Goal: Task Accomplishment & Management: Manage account settings

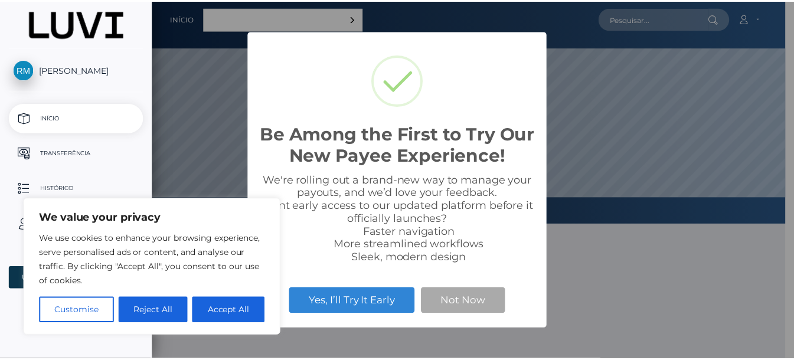
scroll to position [224, 640]
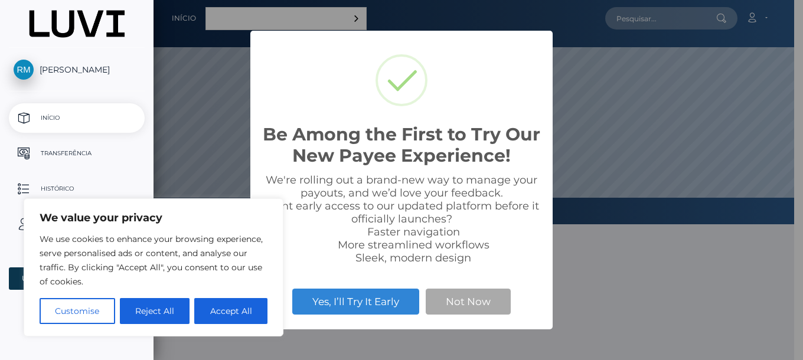
click at [231, 309] on button "Accept All" at bounding box center [230, 311] width 73 height 26
checkbox input "true"
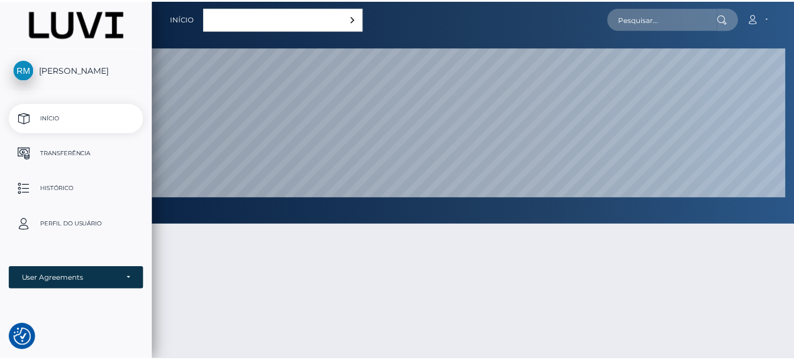
scroll to position [589935, 589519]
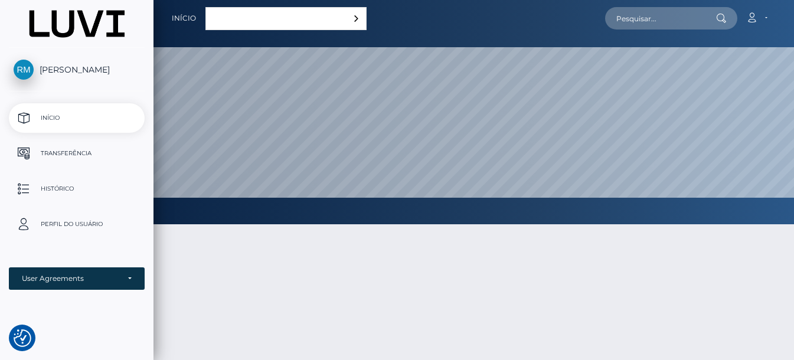
click at [60, 158] on p "Transferência" at bounding box center [77, 154] width 126 height 18
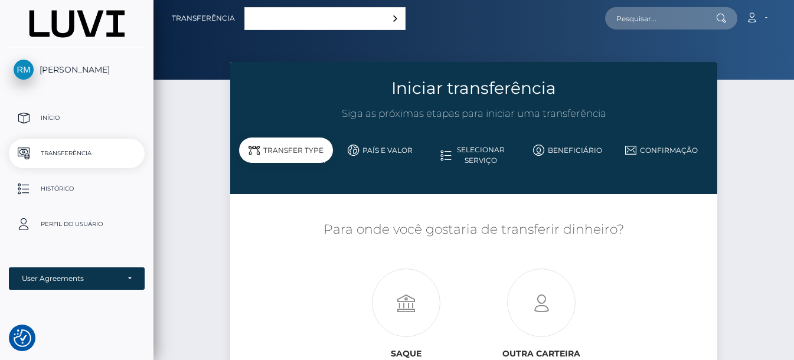
click at [73, 197] on p "Histórico" at bounding box center [77, 189] width 126 height 18
click at [46, 119] on p "Início" at bounding box center [77, 118] width 126 height 18
click at [298, 22] on link "Português ([GEOGRAPHIC_DATA])" at bounding box center [325, 19] width 160 height 22
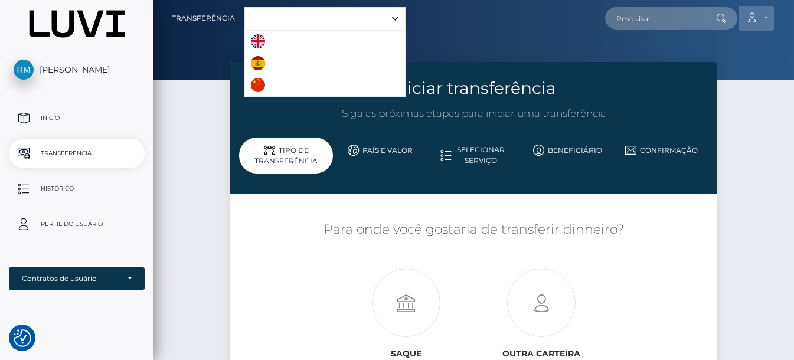
click at [772, 19] on link "Conta" at bounding box center [756, 18] width 35 height 25
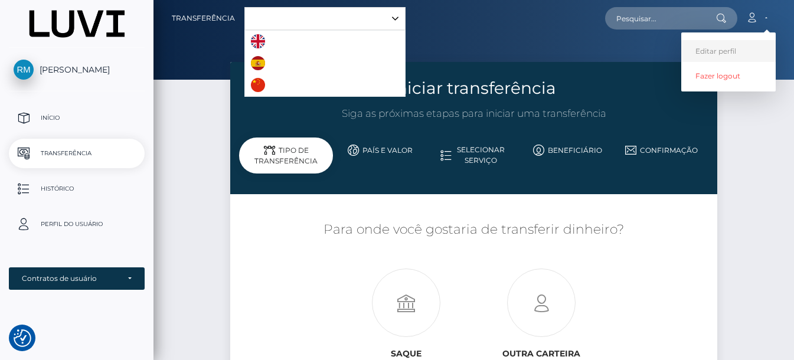
click at [715, 54] on link "Editar perfil" at bounding box center [728, 51] width 94 height 22
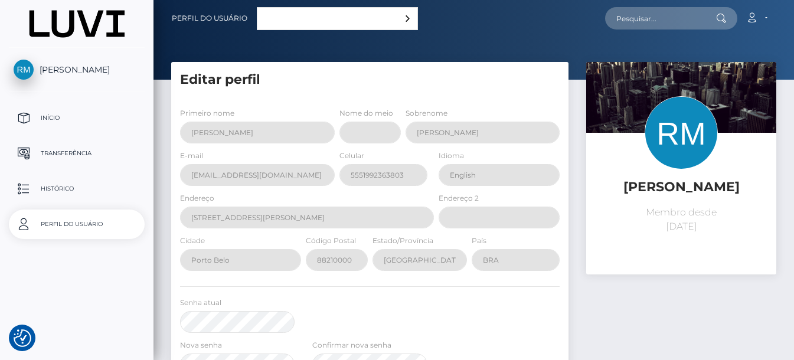
select select
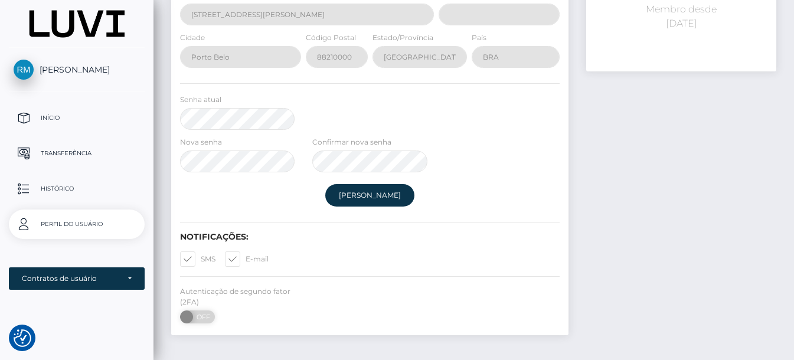
scroll to position [264, 0]
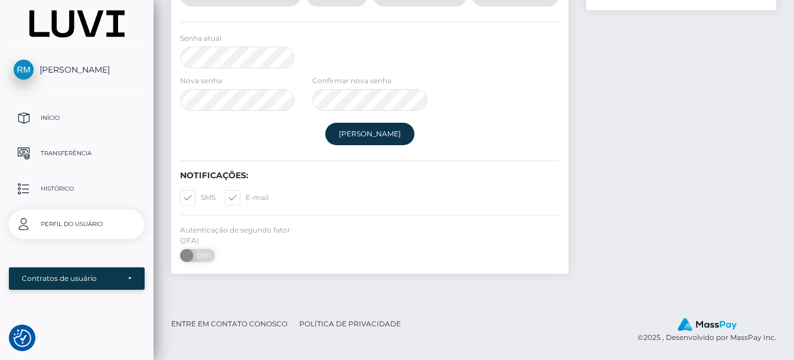
click at [57, 283] on div "Contratos de usuário" at bounding box center [70, 278] width 97 height 9
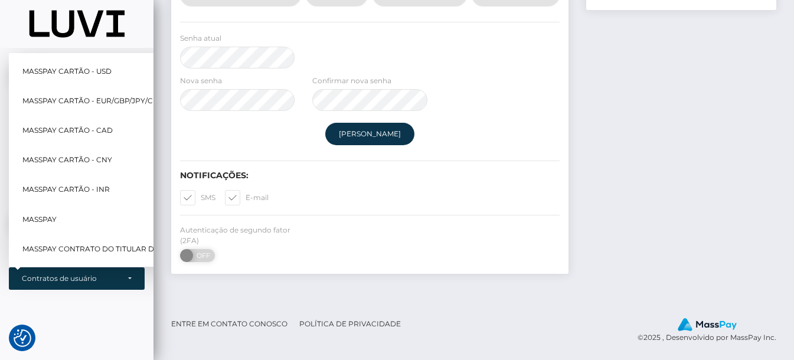
click at [174, 310] on footer "Entre em contato conosco Política de privacidade © 2025 , Desenvolvido por Mass…" at bounding box center [473, 330] width 640 height 54
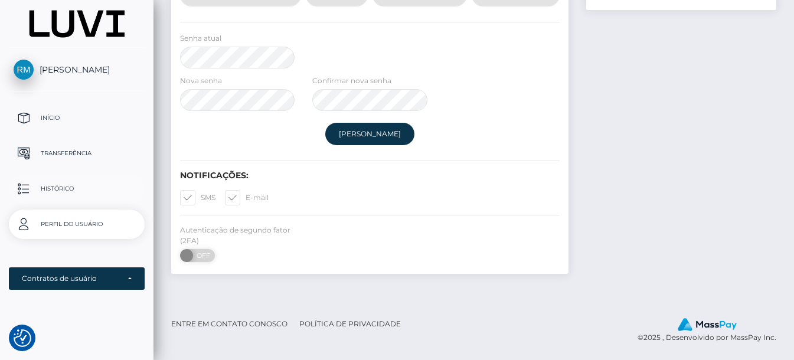
click at [61, 189] on p "Histórico" at bounding box center [77, 189] width 126 height 18
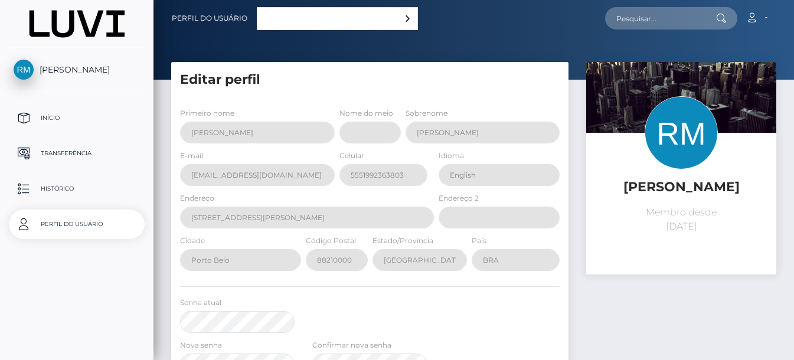
select select
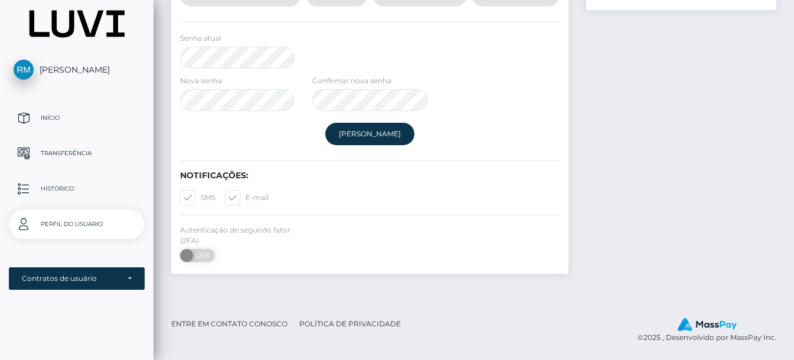
scroll to position [264, 0]
click at [53, 117] on p "Início" at bounding box center [77, 118] width 126 height 18
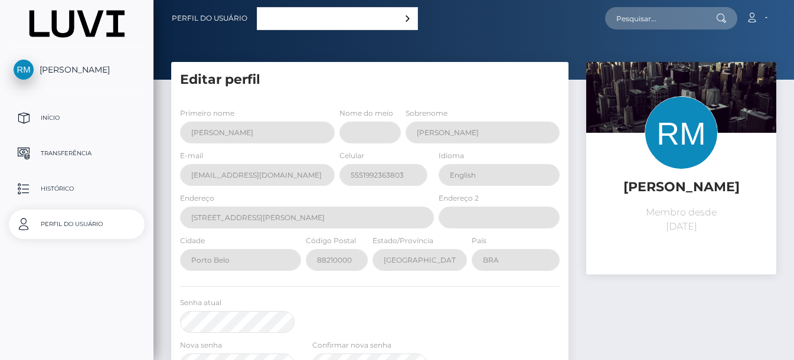
select select
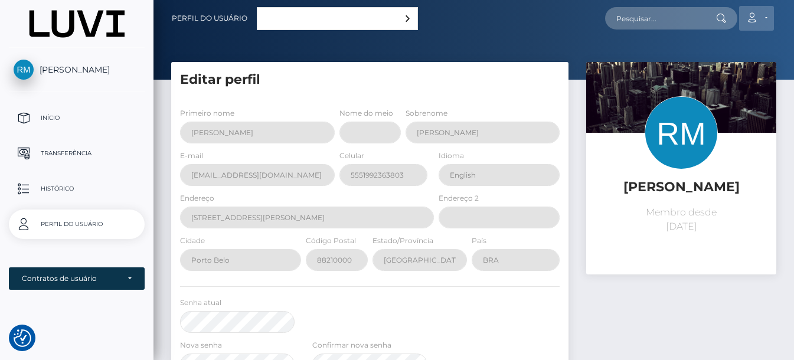
click at [756, 18] on icon at bounding box center [751, 17] width 12 height 9
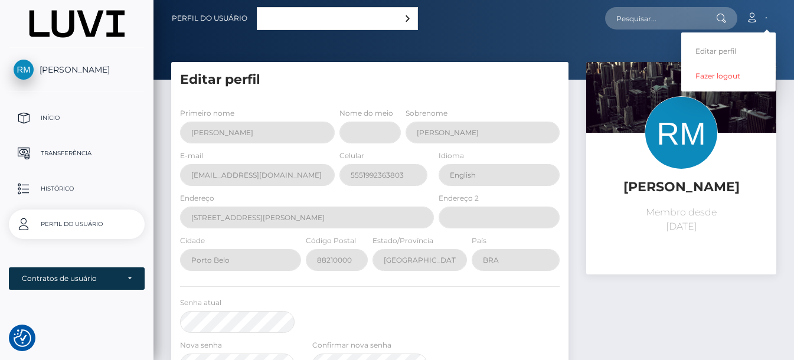
click at [432, 40] on div at bounding box center [473, 40] width 640 height 80
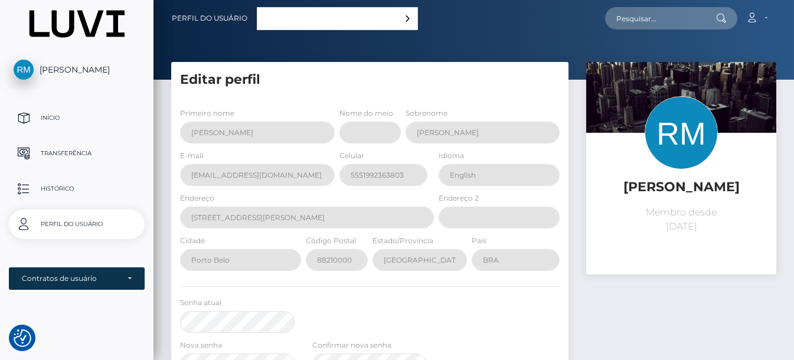
click at [335, 13] on link "Português ([GEOGRAPHIC_DATA])" at bounding box center [337, 19] width 160 height 22
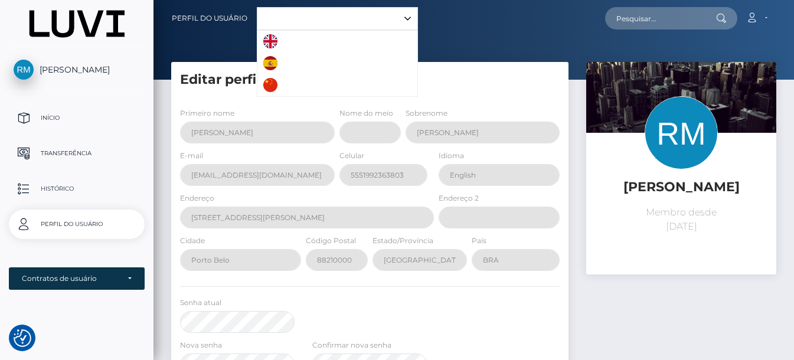
click at [272, 39] on img "Language list" at bounding box center [270, 41] width 14 height 14
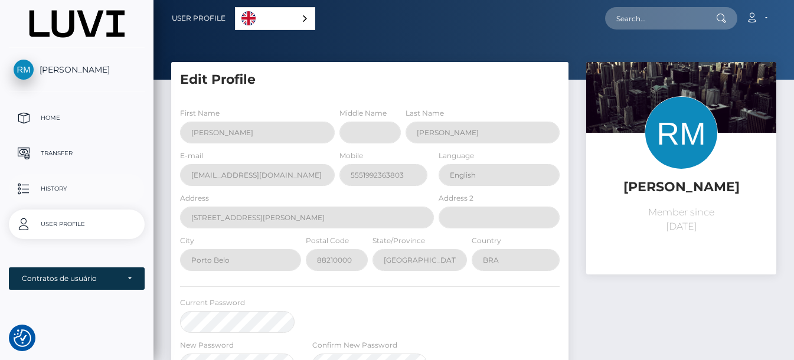
click at [76, 192] on p "History" at bounding box center [77, 189] width 126 height 18
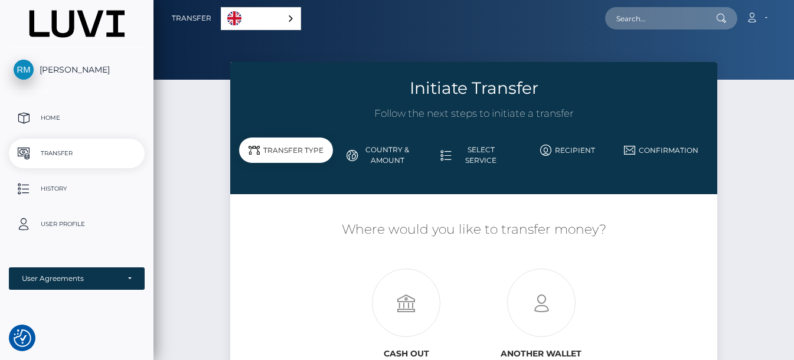
click at [390, 156] on link "Country & Amount" at bounding box center [380, 155] width 94 height 31
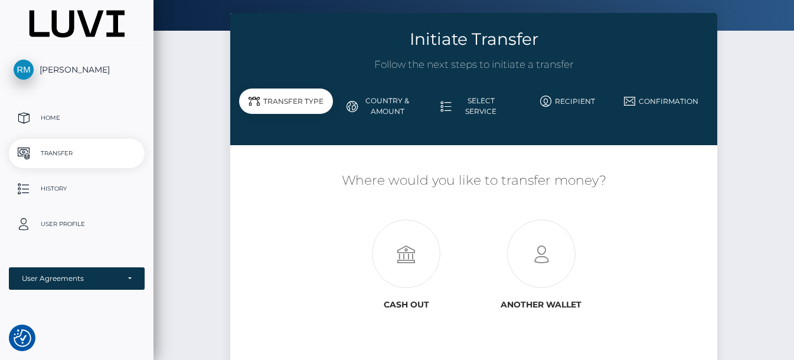
scroll to position [145, 0]
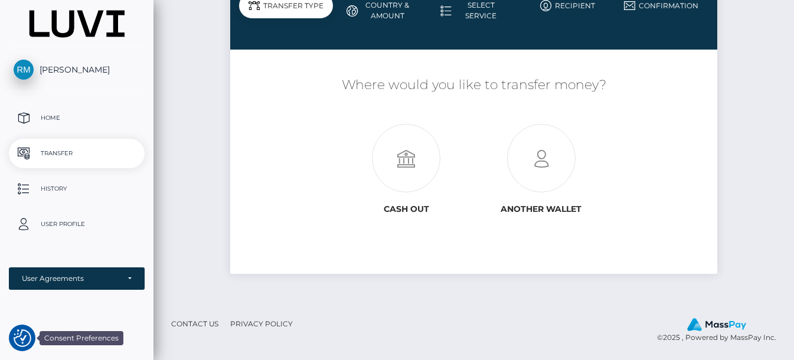
click at [22, 337] on img "Consent Preferences" at bounding box center [23, 338] width 18 height 18
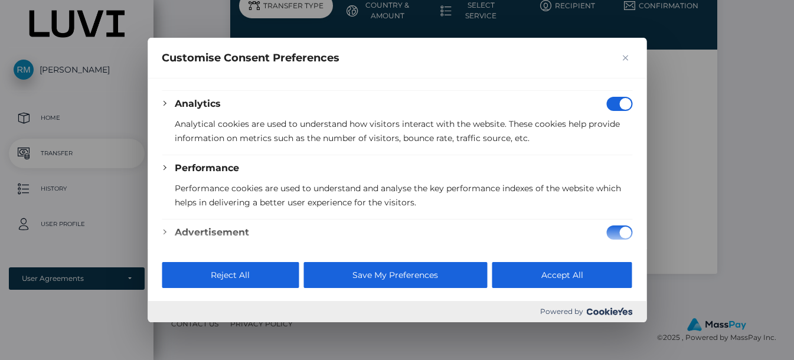
scroll to position [305, 0]
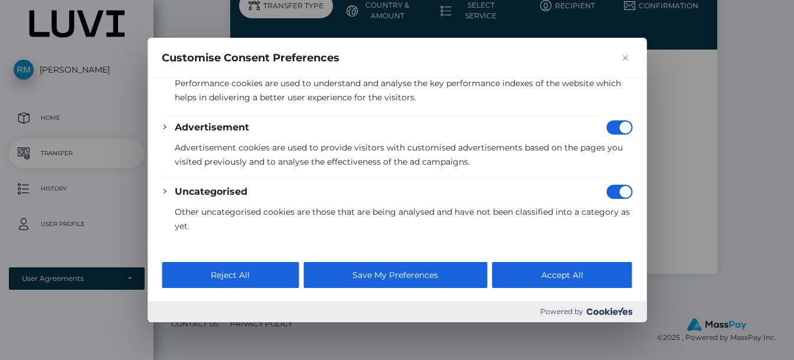
click at [610, 129] on input "Disable Advertisement" at bounding box center [619, 127] width 26 height 14
checkbox input "false"
click at [606, 196] on input "Disable Uncategorised" at bounding box center [619, 192] width 26 height 14
checkbox input "false"
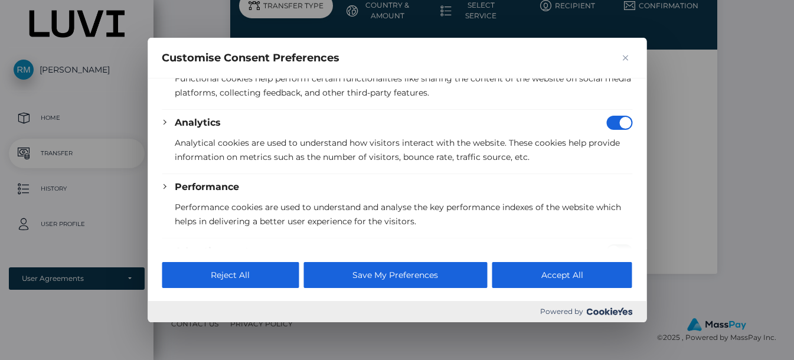
scroll to position [180, 0]
click at [607, 121] on input "Disable Analytics" at bounding box center [619, 123] width 26 height 14
checkbox input "false"
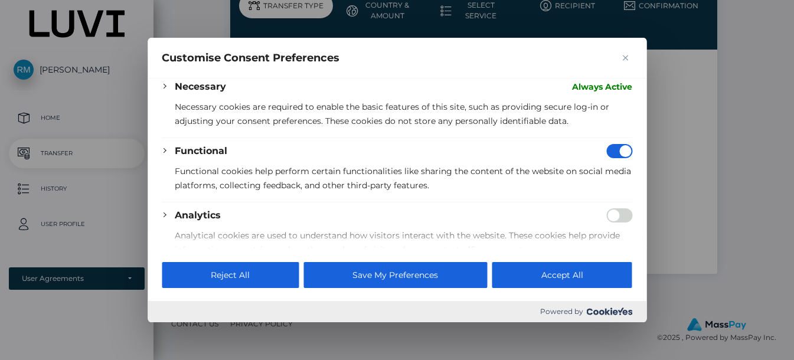
scroll to position [87, 0]
click at [607, 149] on input "Disable Functional" at bounding box center [619, 152] width 26 height 14
checkbox input "false"
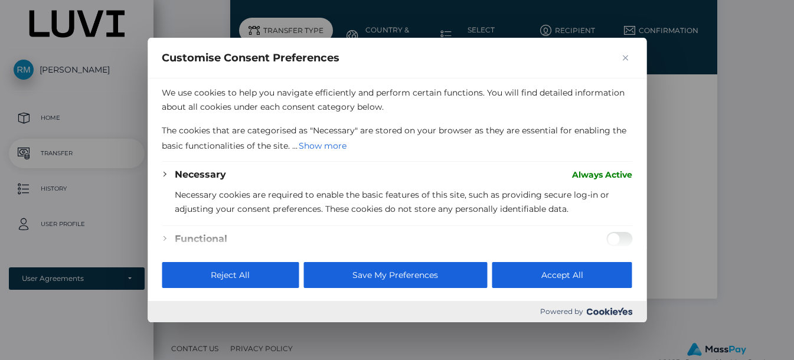
scroll to position [0, 0]
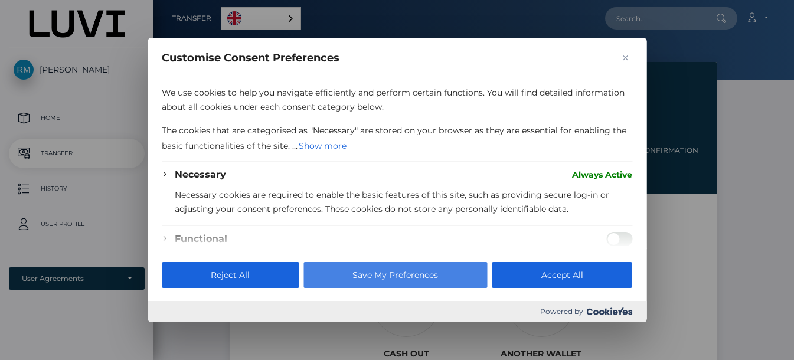
click at [394, 270] on button "Save My Preferences" at bounding box center [395, 275] width 184 height 26
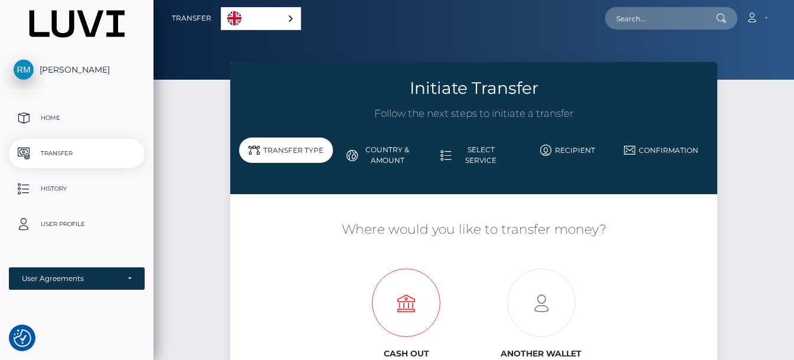
click at [413, 306] on icon at bounding box center [406, 303] width 135 height 68
click at [761, 30] on link "Account" at bounding box center [756, 18] width 35 height 25
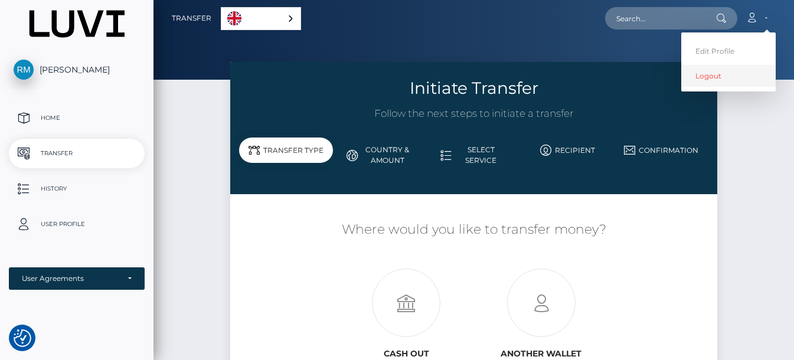
click at [716, 77] on link "Logout" at bounding box center [728, 76] width 94 height 22
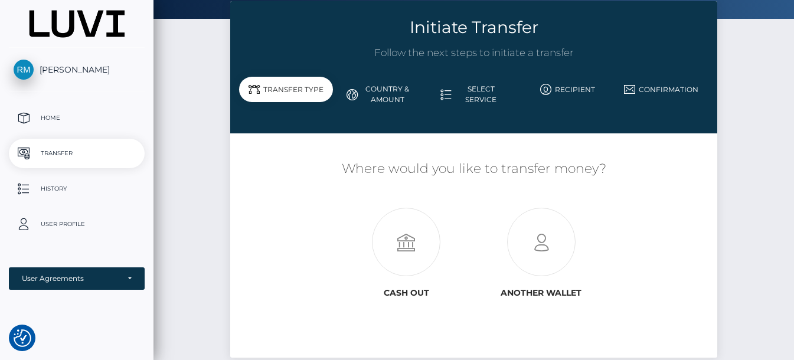
scroll to position [145, 0]
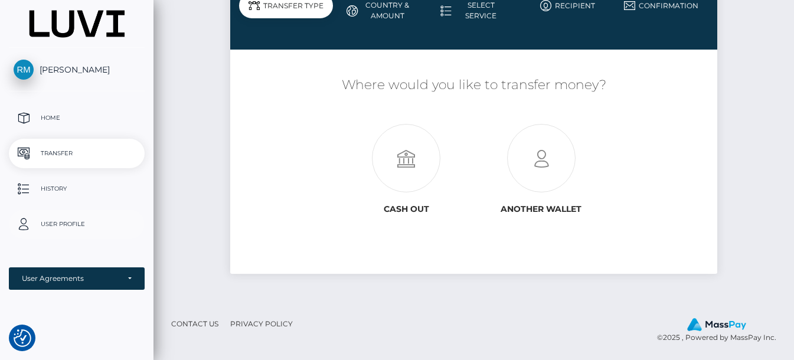
click at [56, 221] on p "User Profile" at bounding box center [77, 224] width 126 height 18
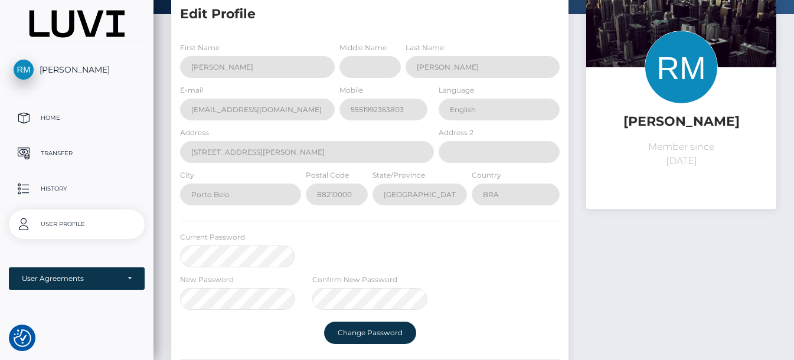
scroll to position [264, 0]
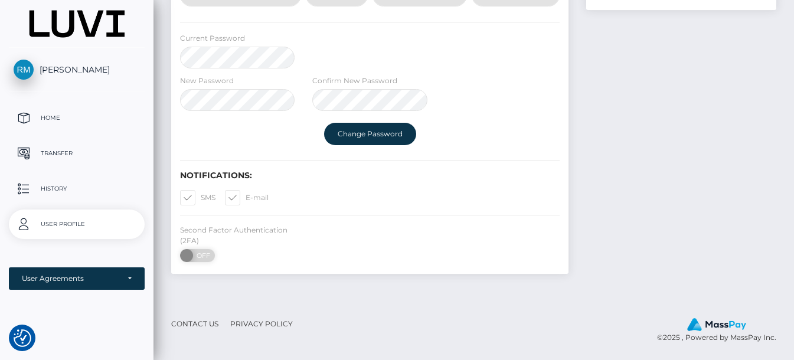
drag, startPoint x: 204, startPoint y: 254, endPoint x: 215, endPoint y: 260, distance: 12.4
click at [204, 254] on span "OFF" at bounding box center [201, 255] width 30 height 13
checkbox input "true"
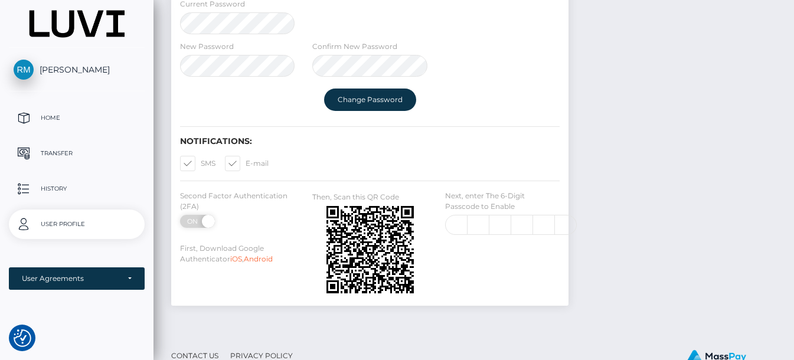
scroll to position [330, 0]
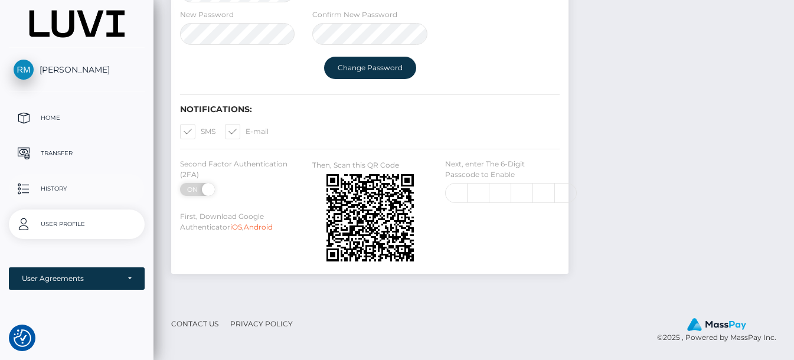
click at [56, 188] on p "History" at bounding box center [77, 189] width 126 height 18
